Goal: Information Seeking & Learning: Find contact information

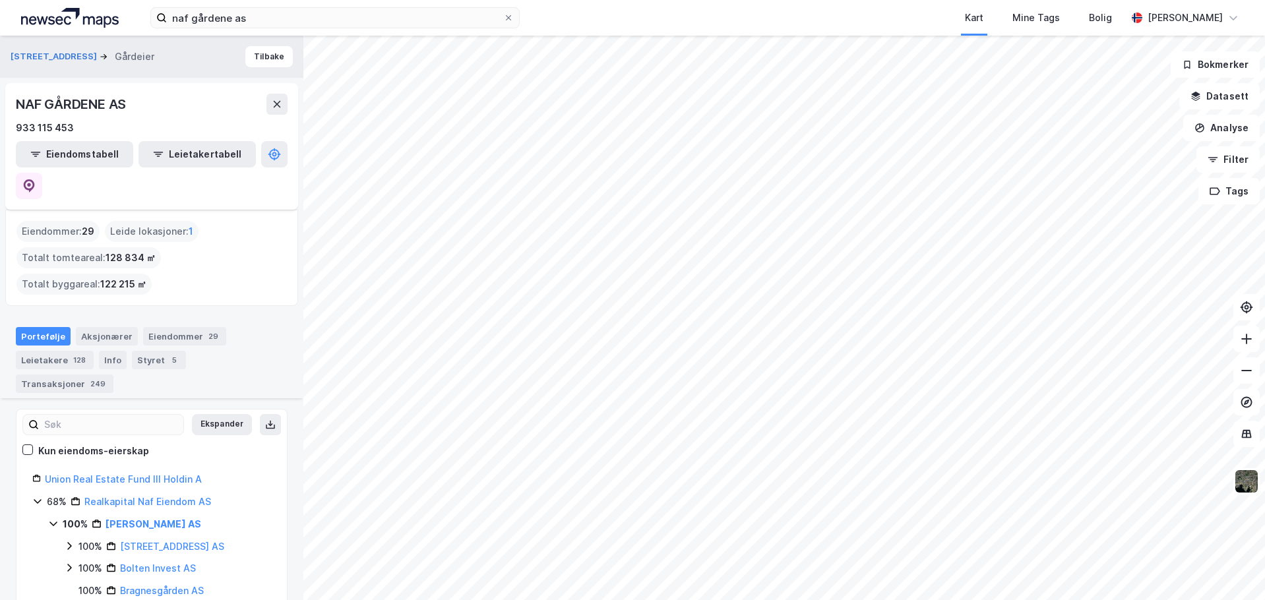
scroll to position [198, 0]
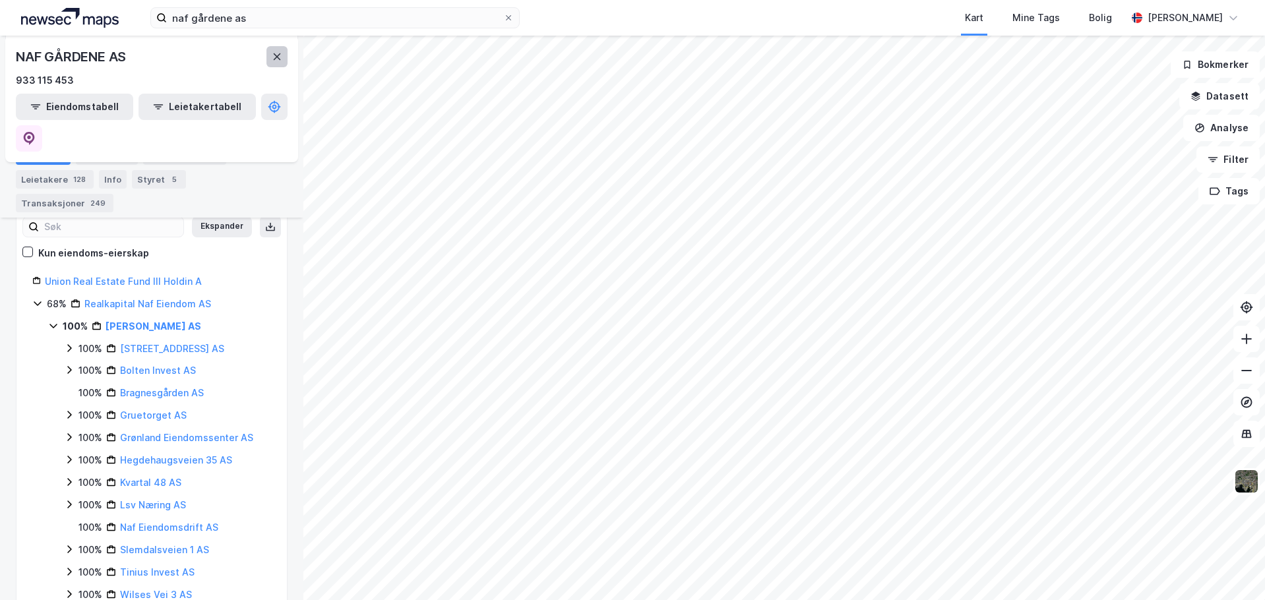
click at [278, 59] on icon at bounding box center [277, 56] width 11 height 11
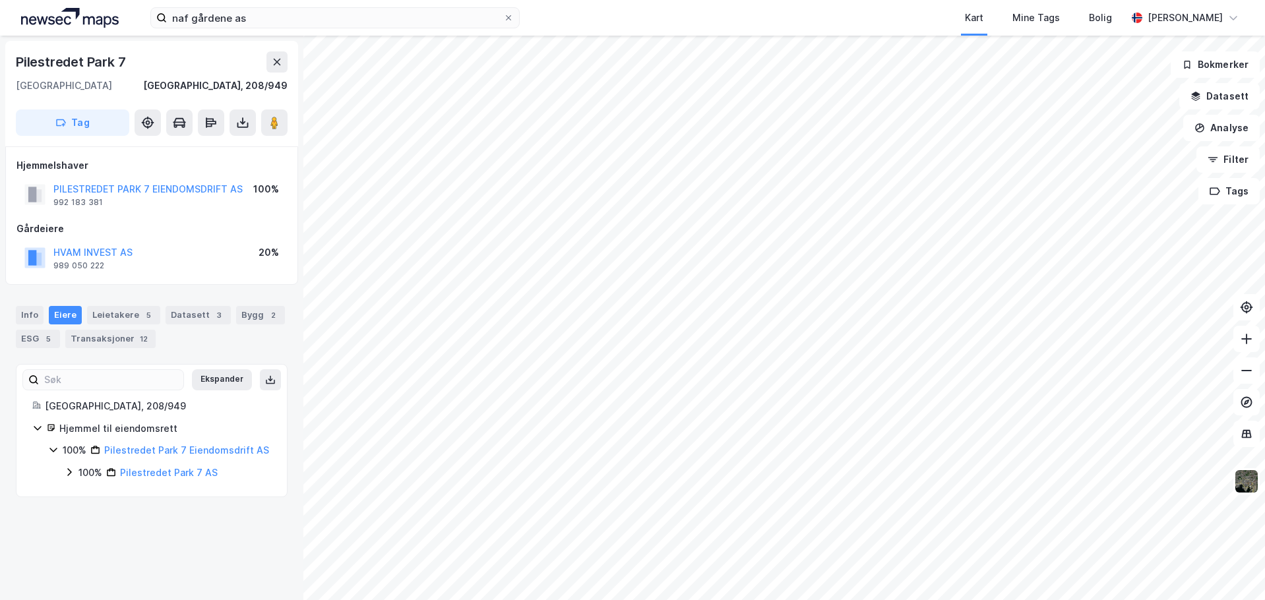
click at [67, 474] on icon at bounding box center [69, 472] width 11 height 11
click at [82, 493] on icon at bounding box center [85, 494] width 11 height 11
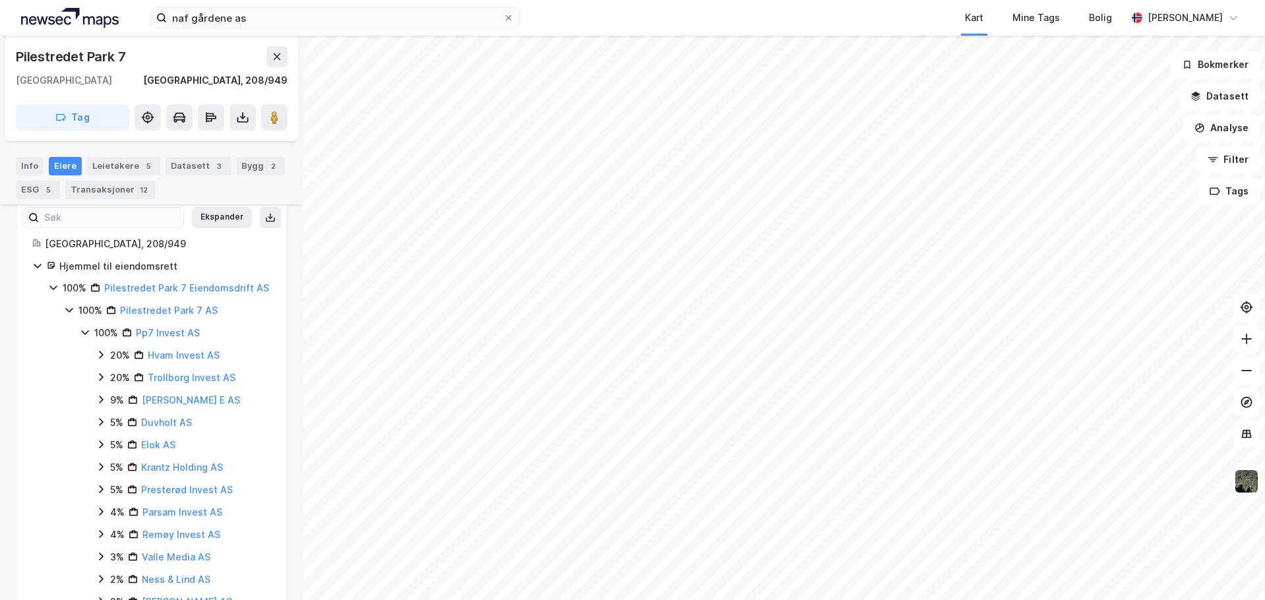
scroll to position [140, 0]
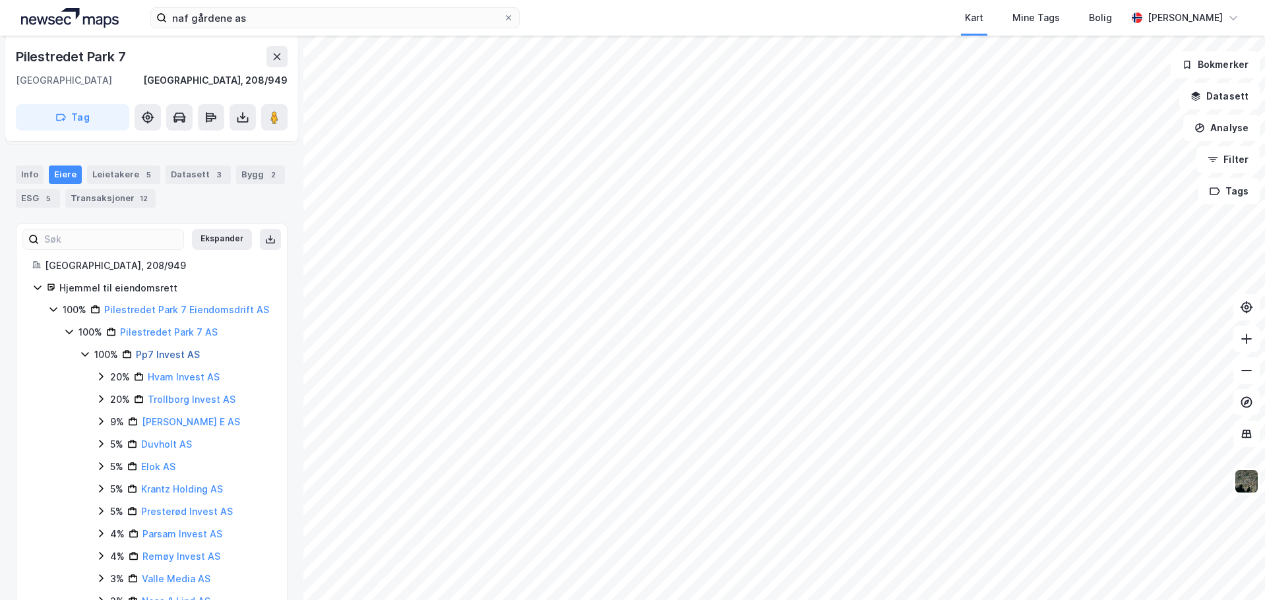
click at [158, 358] on link "Pp7 Invest AS" at bounding box center [168, 354] width 64 height 11
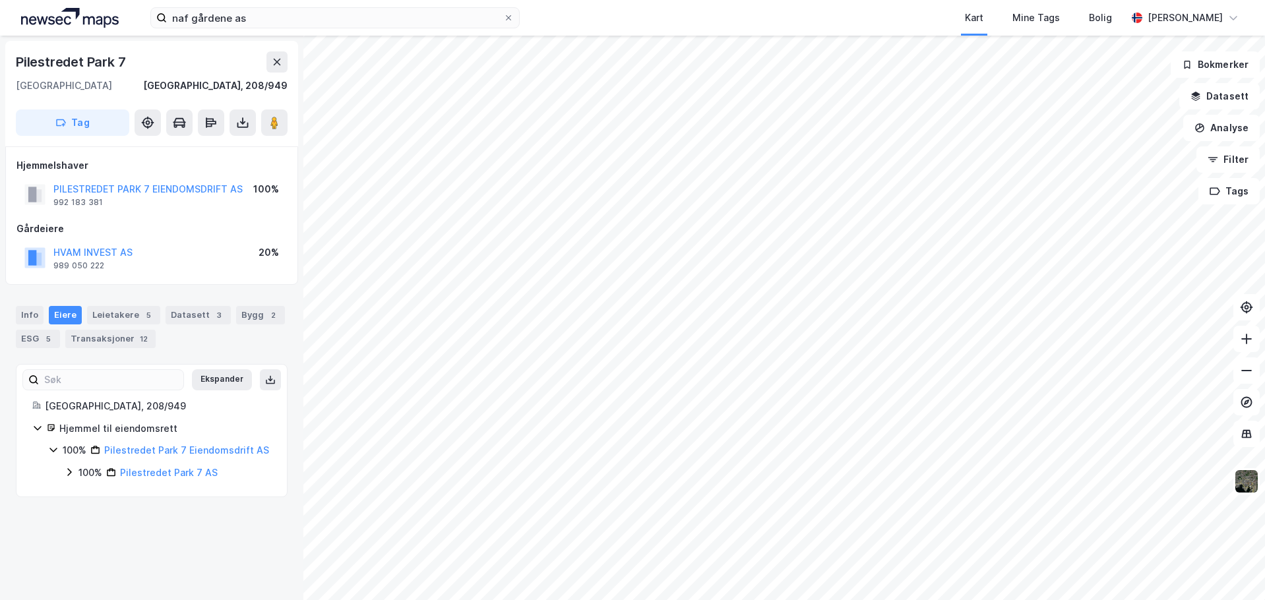
click at [71, 470] on icon at bounding box center [69, 472] width 11 height 11
click at [86, 493] on icon at bounding box center [85, 494] width 11 height 11
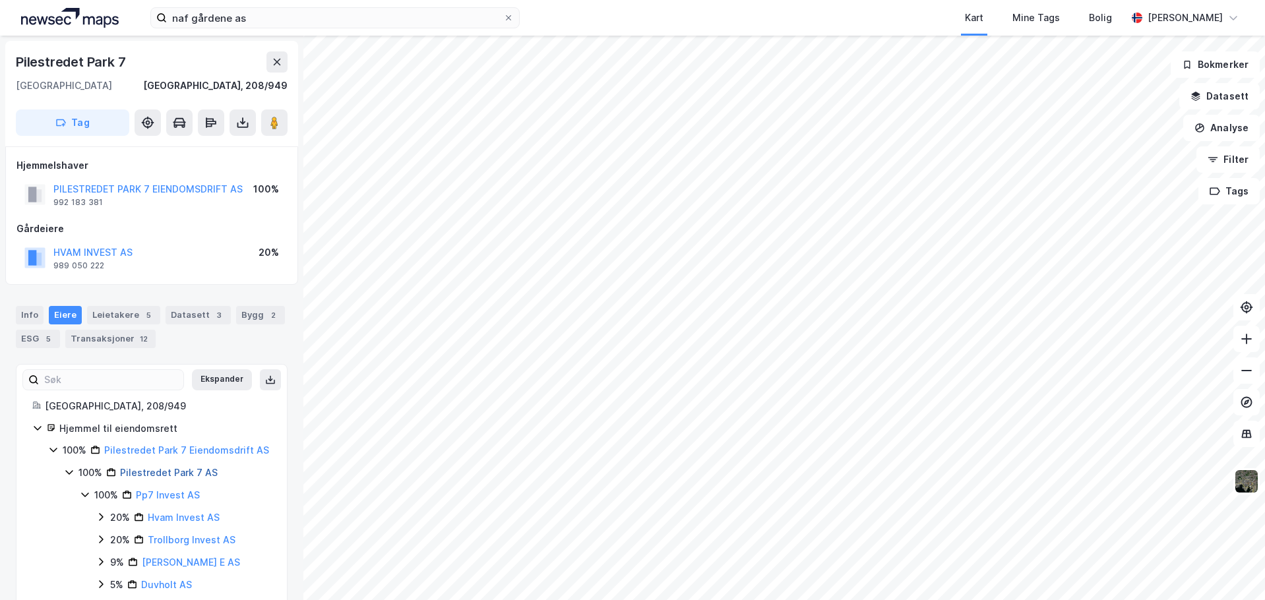
click at [171, 472] on link "Pilestredet Park 7 AS" at bounding box center [169, 472] width 98 height 11
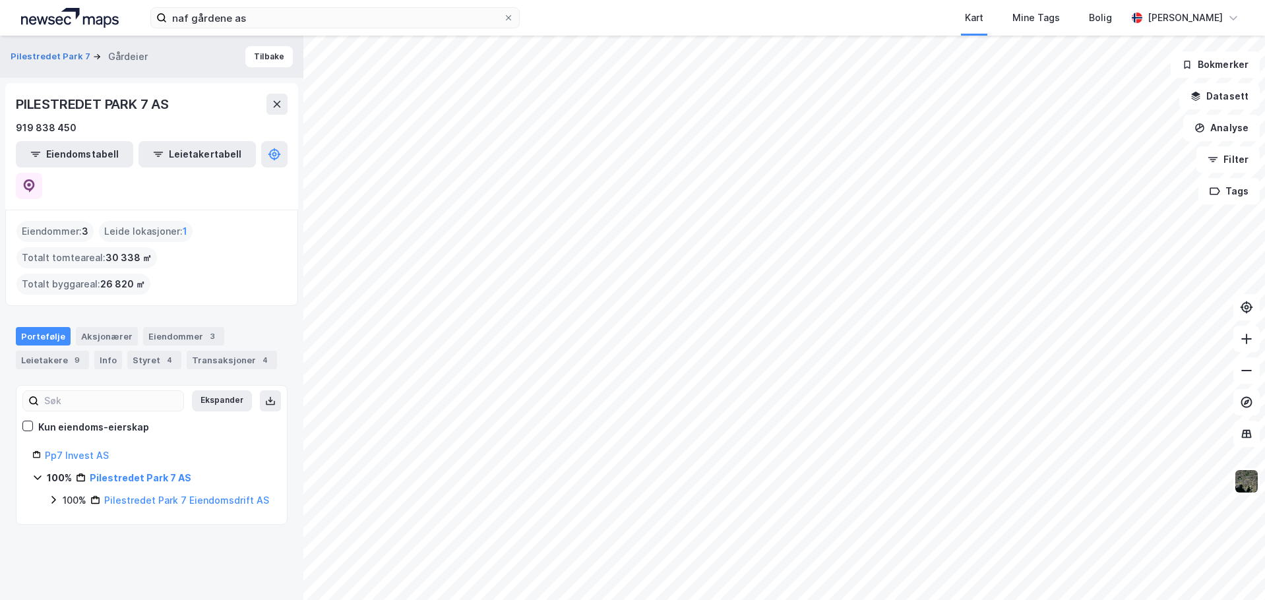
click at [54, 496] on icon at bounding box center [53, 500] width 4 height 8
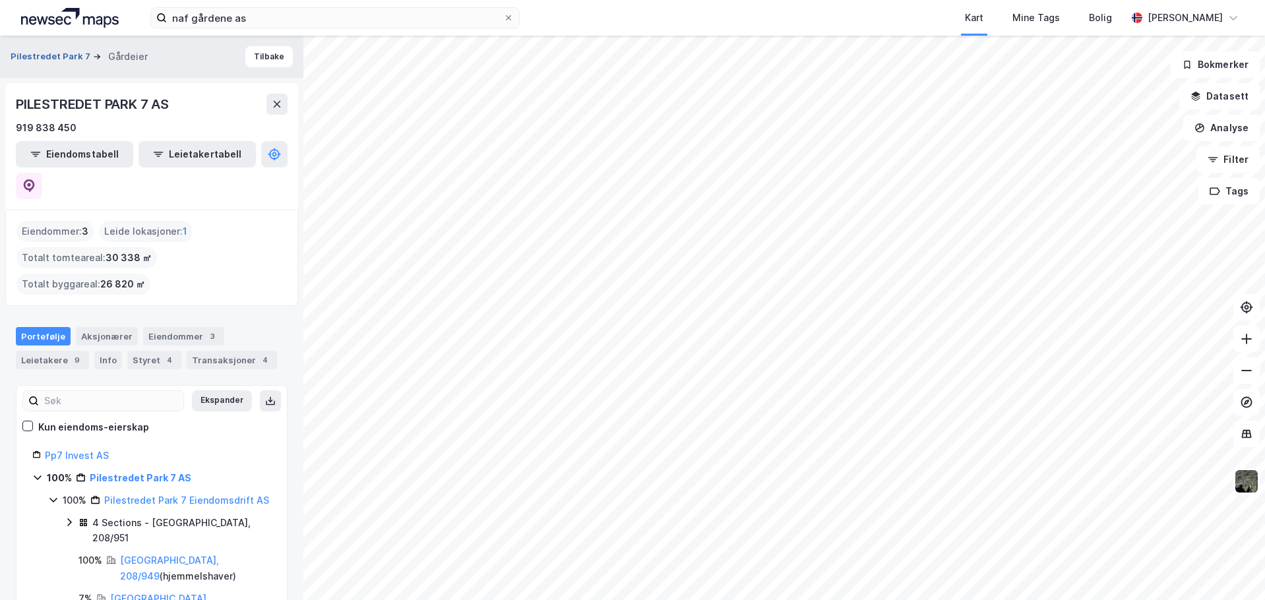
click at [46, 53] on button "Pilestredet Park 7" at bounding box center [52, 56] width 82 height 13
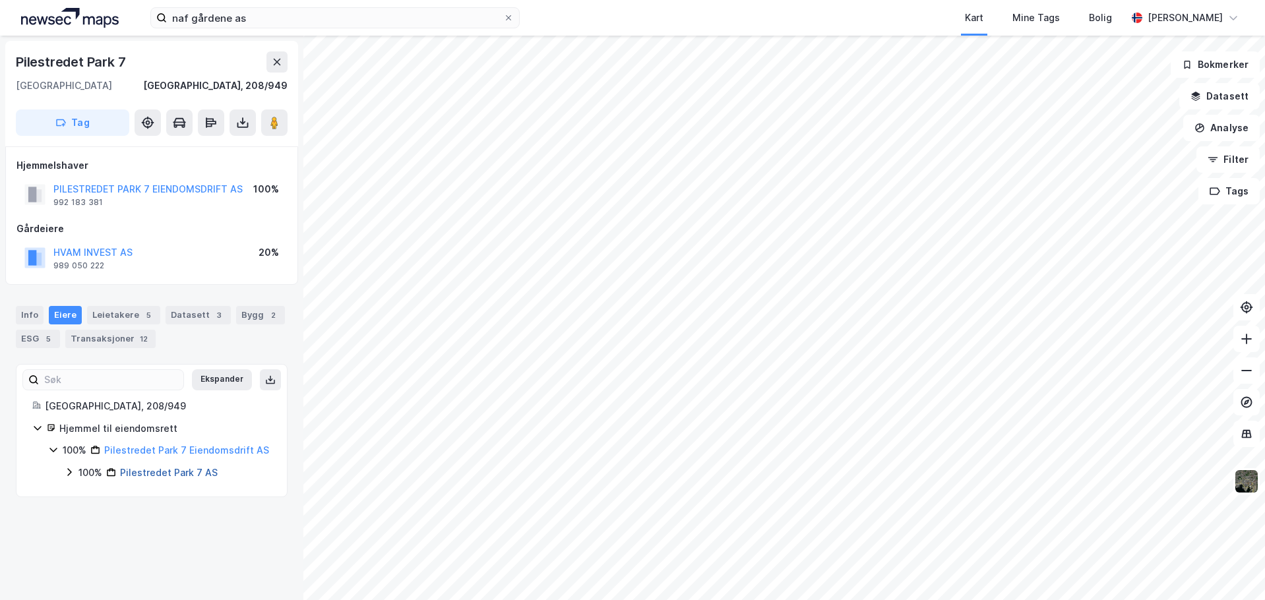
click at [155, 471] on link "Pilestredet Park 7 AS" at bounding box center [169, 472] width 98 height 11
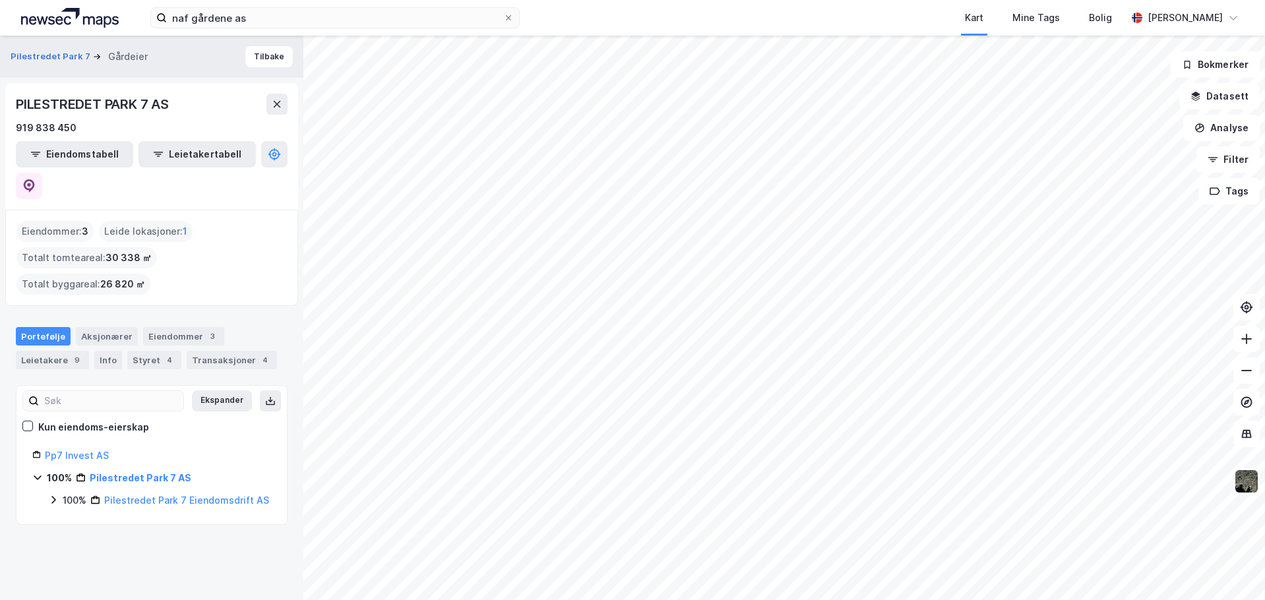
click at [49, 495] on icon at bounding box center [53, 500] width 11 height 11
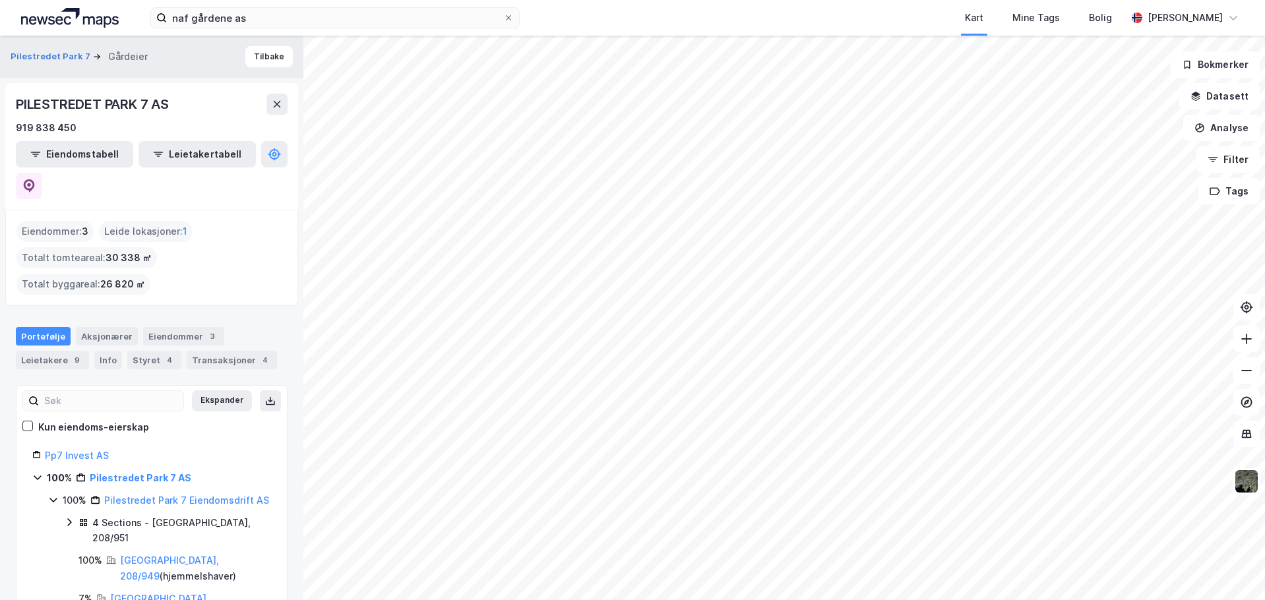
click at [67, 517] on icon at bounding box center [69, 522] width 11 height 11
click at [69, 520] on icon at bounding box center [68, 522] width 7 height 5
click at [55, 495] on icon at bounding box center [53, 500] width 11 height 11
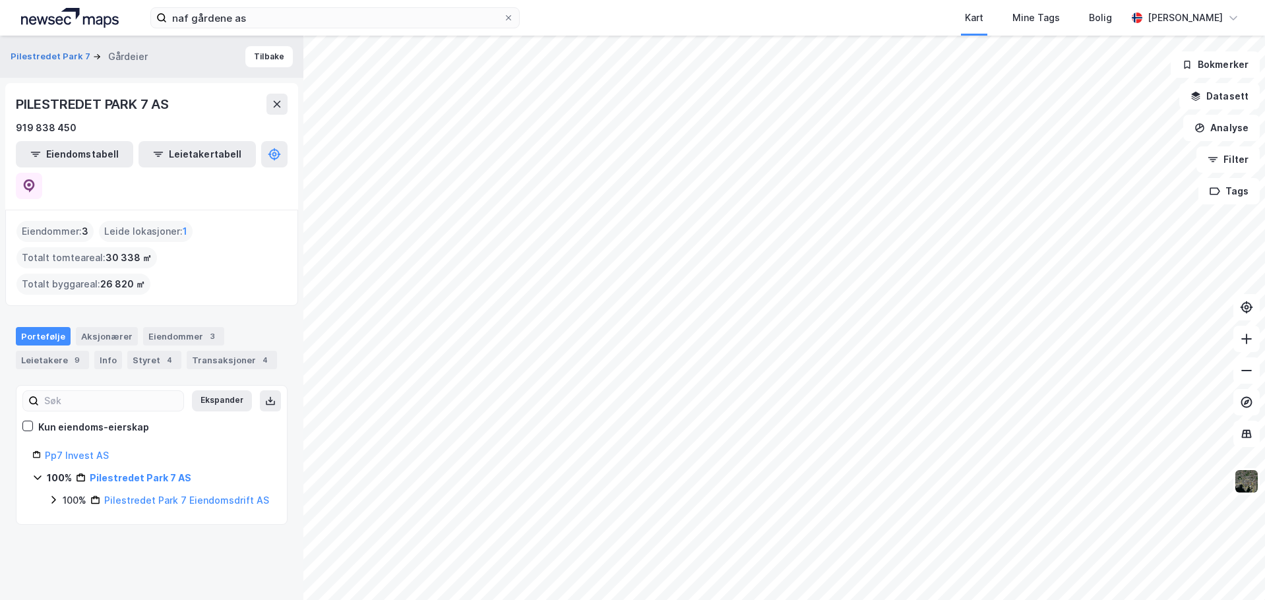
click at [73, 492] on div "Ekspander Kun eiendoms-eierskap Pp7 Invest AS 100% Pilestredet Park 7 AS 100% P…" at bounding box center [152, 455] width 272 height 140
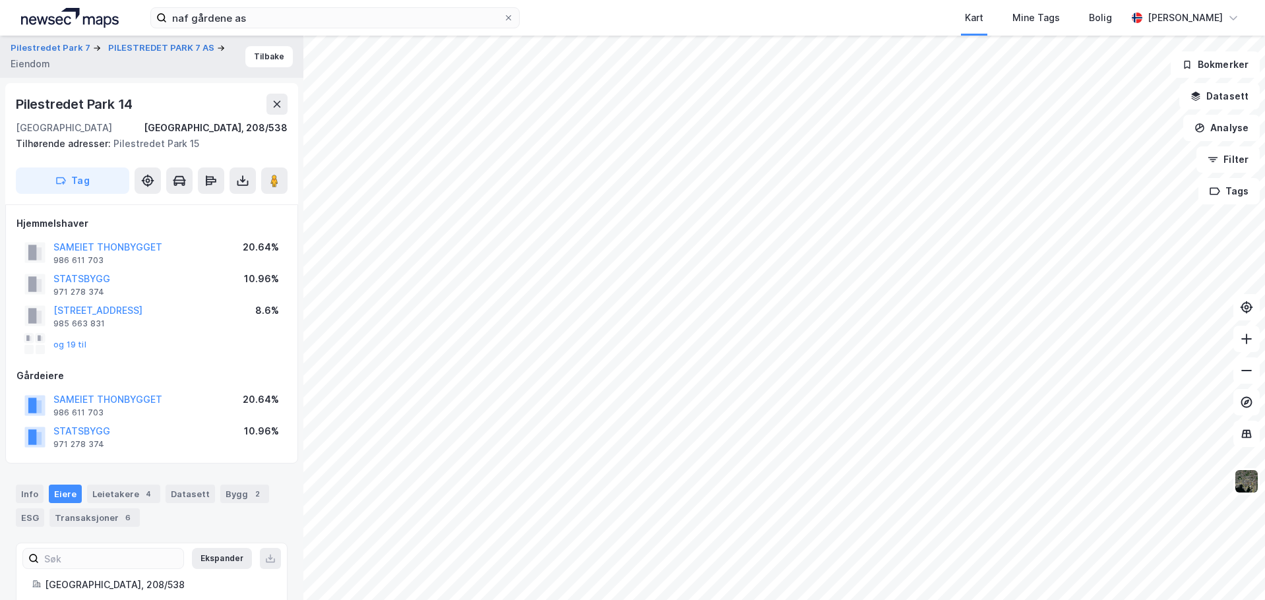
scroll to position [1, 0]
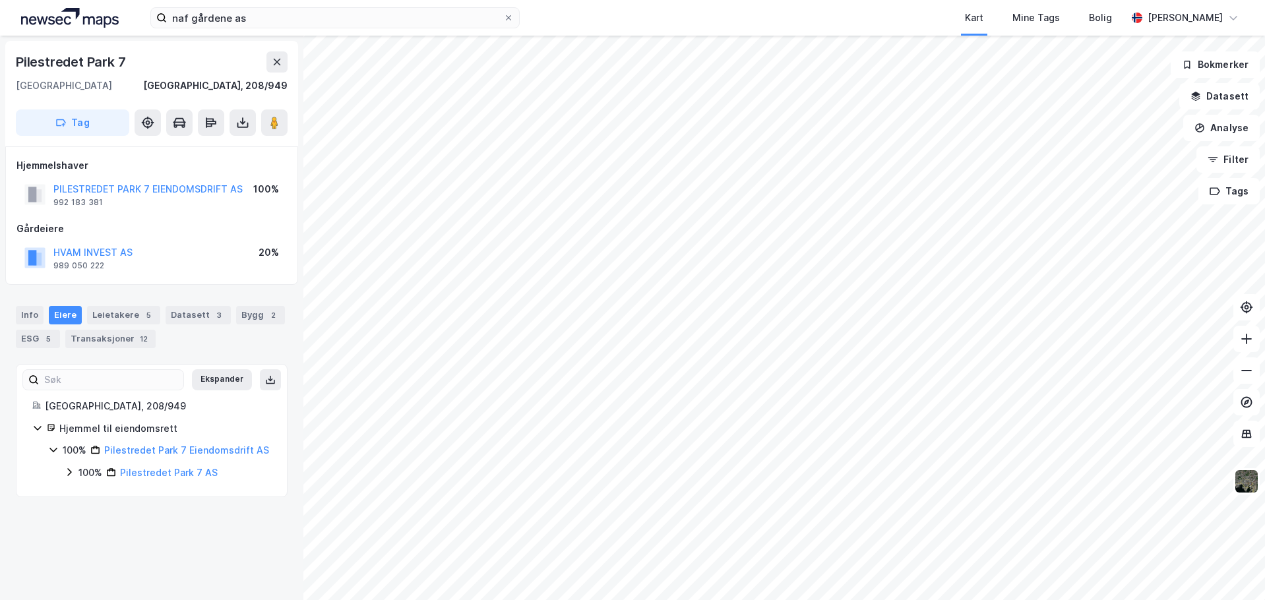
click at [69, 471] on icon at bounding box center [69, 473] width 4 height 8
click at [85, 494] on icon at bounding box center [85, 494] width 11 height 11
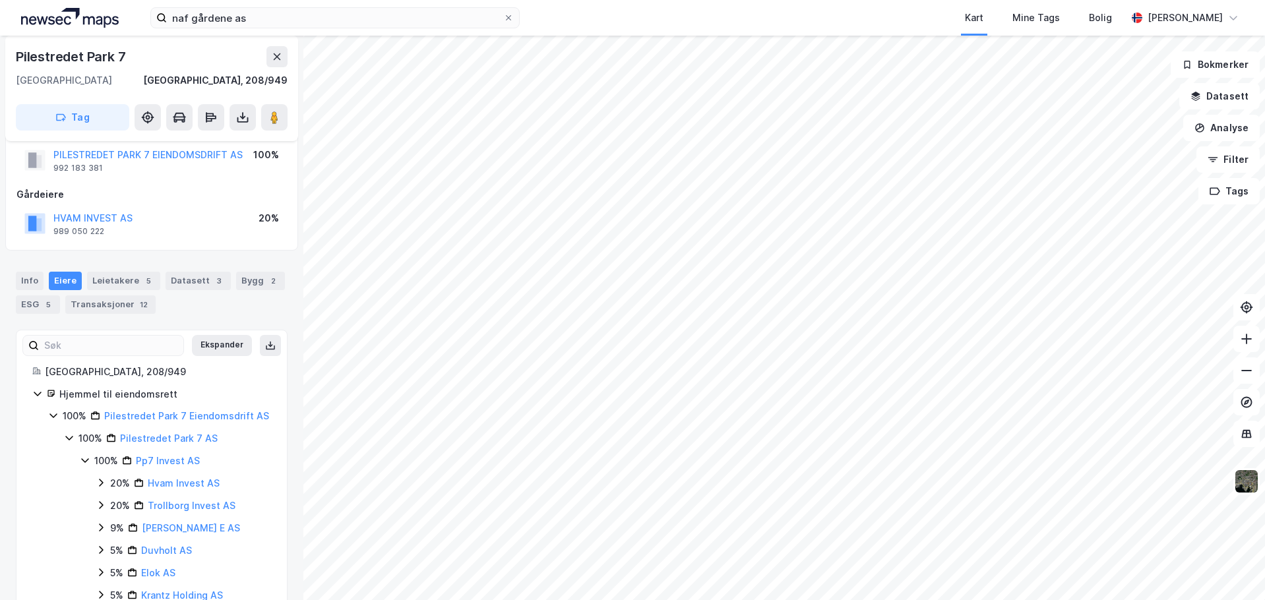
scroll to position [66, 0]
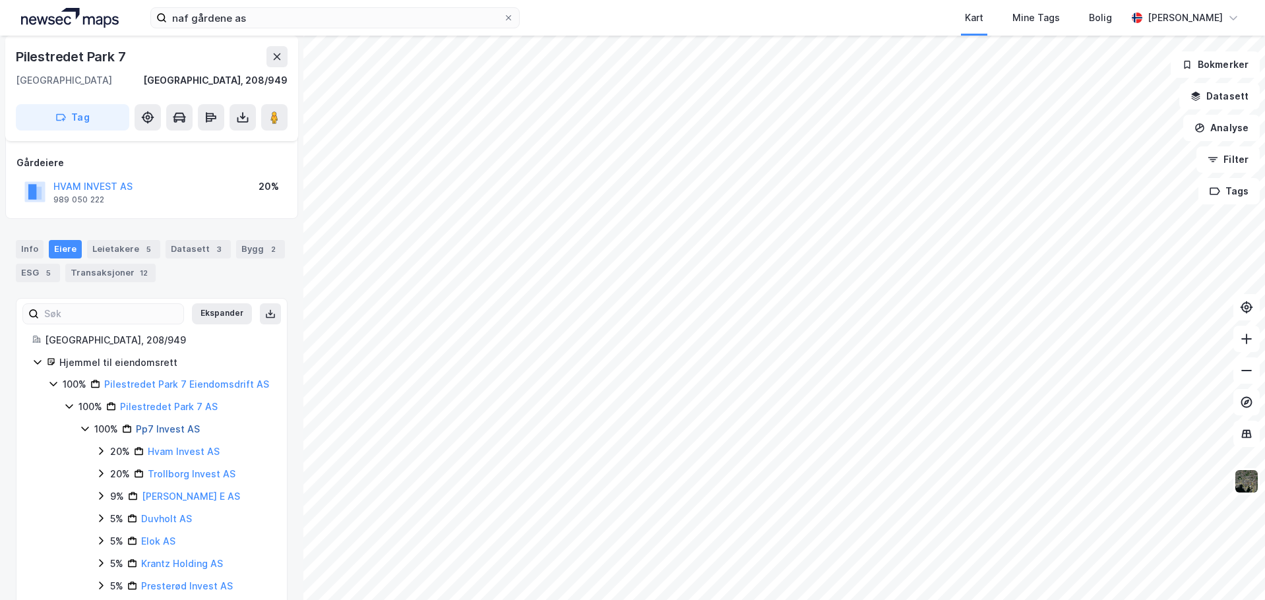
click at [172, 431] on link "Pp7 Invest AS" at bounding box center [168, 428] width 64 height 11
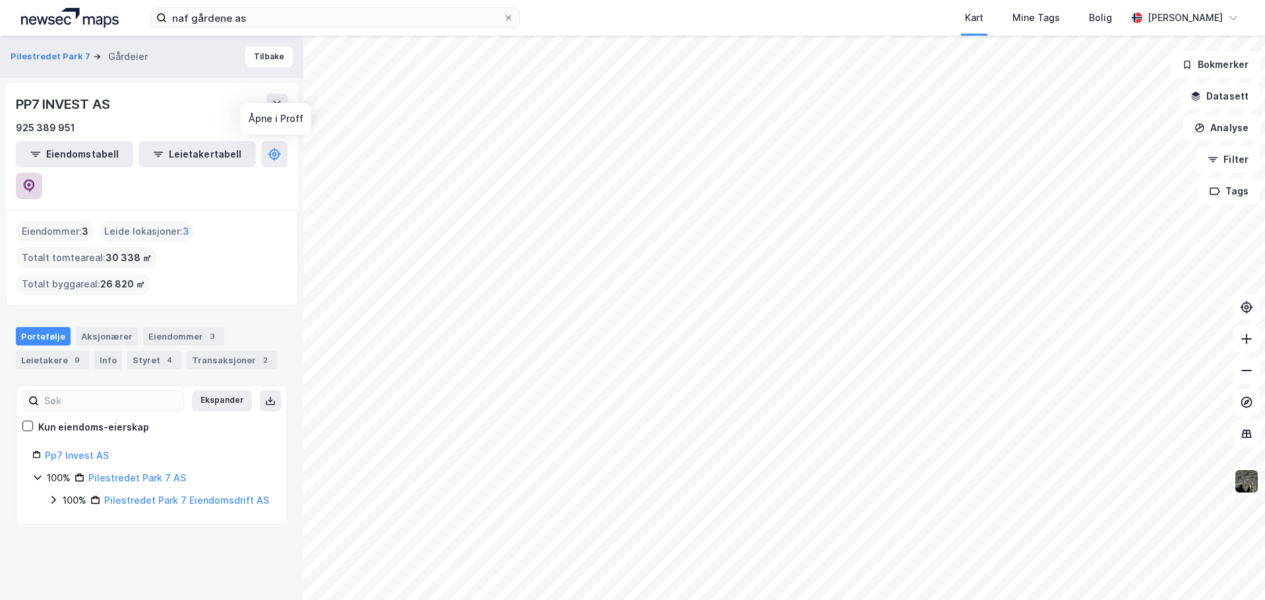
click at [36, 179] on icon at bounding box center [28, 185] width 13 height 13
